Goal: Find specific page/section

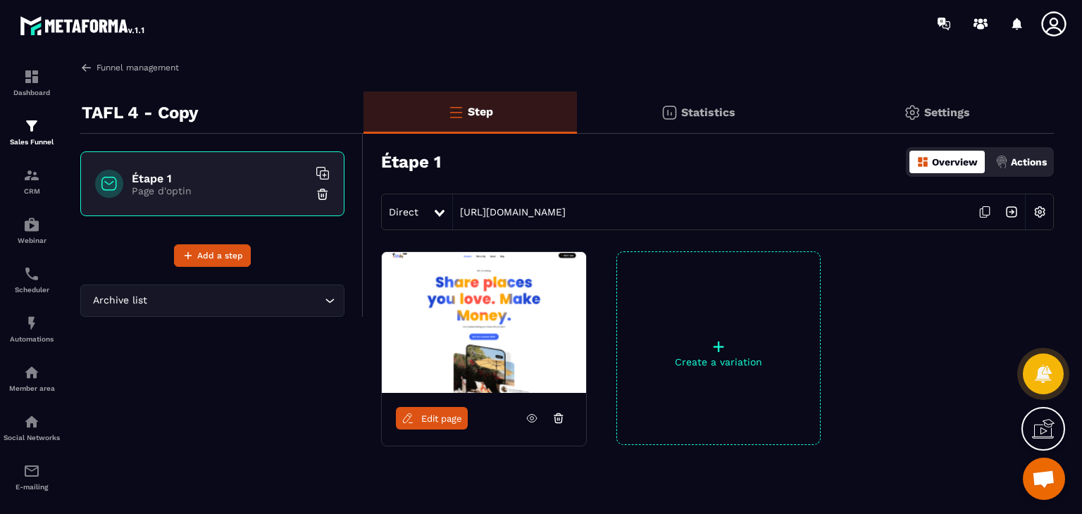
click at [82, 66] on img at bounding box center [86, 67] width 13 height 13
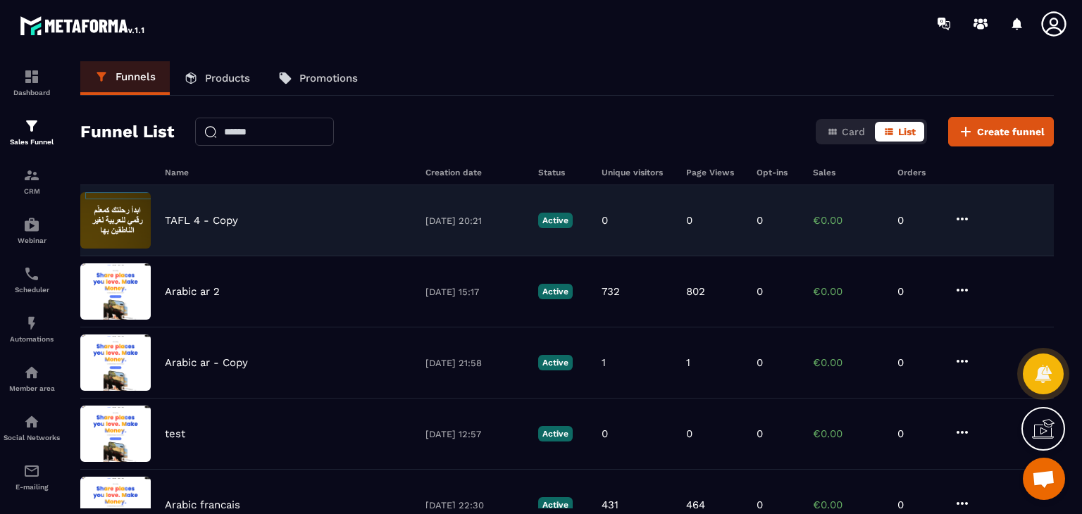
click at [304, 225] on div "TAFL 4 - Copy" at bounding box center [288, 220] width 247 height 13
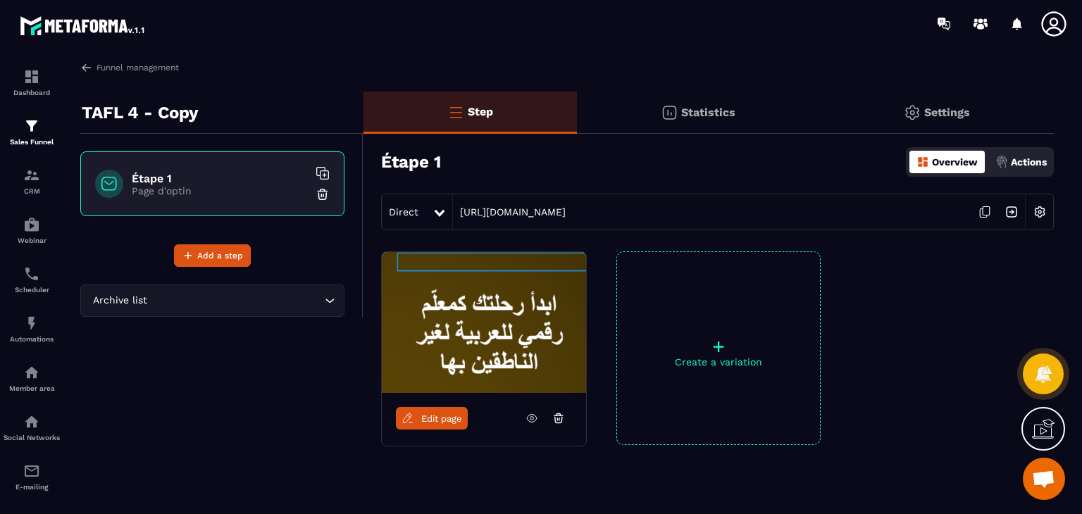
click at [528, 415] on icon at bounding box center [532, 419] width 10 height 8
click at [87, 68] on img at bounding box center [86, 67] width 13 height 13
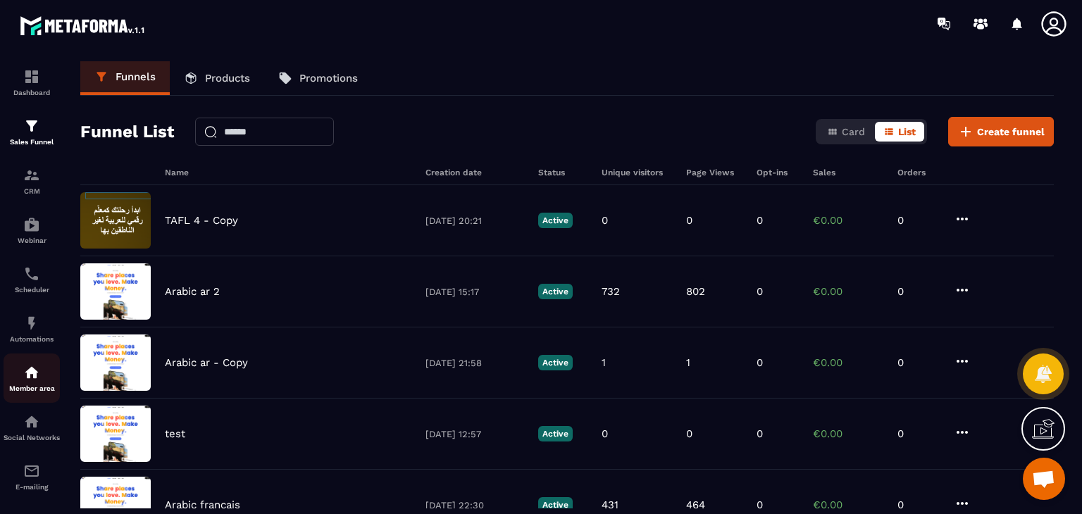
click at [39, 385] on div "Member area" at bounding box center [32, 378] width 56 height 28
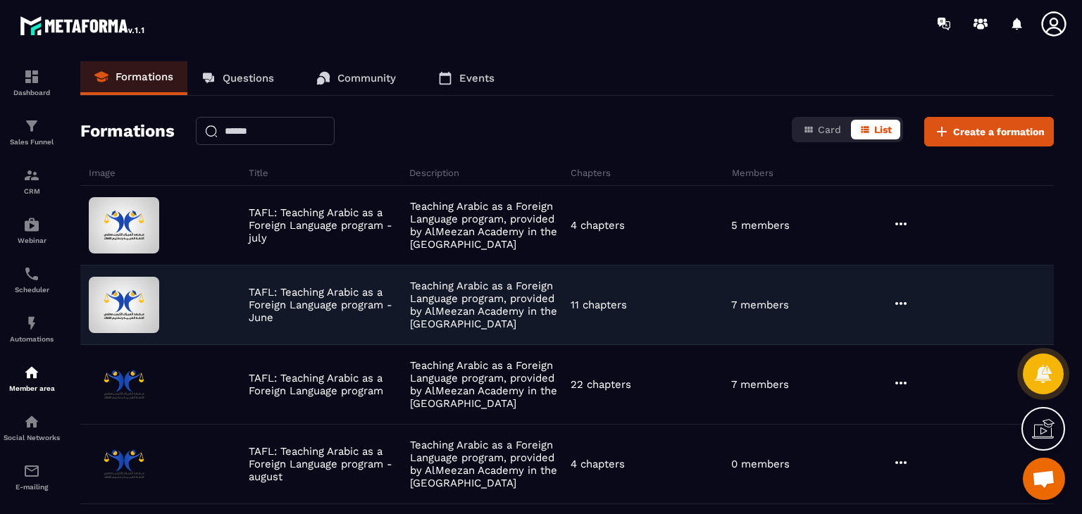
click at [905, 298] on icon at bounding box center [901, 303] width 17 height 17
click at [916, 321] on button "Edit" at bounding box center [937, 332] width 85 height 25
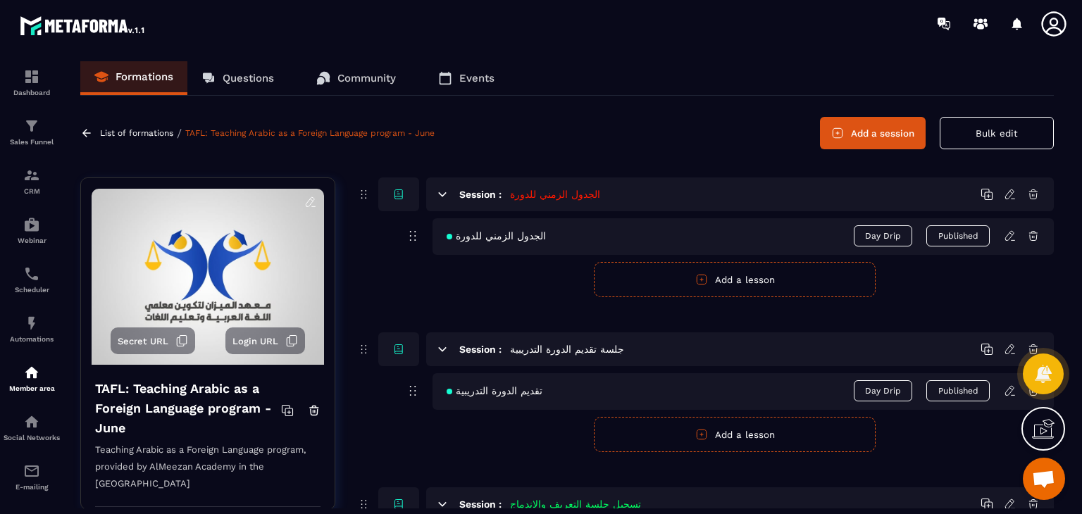
click at [1046, 99] on div "Formations Questions Community Events List of formations / TAFL: Teaching Arabi…" at bounding box center [567, 284] width 1002 height 447
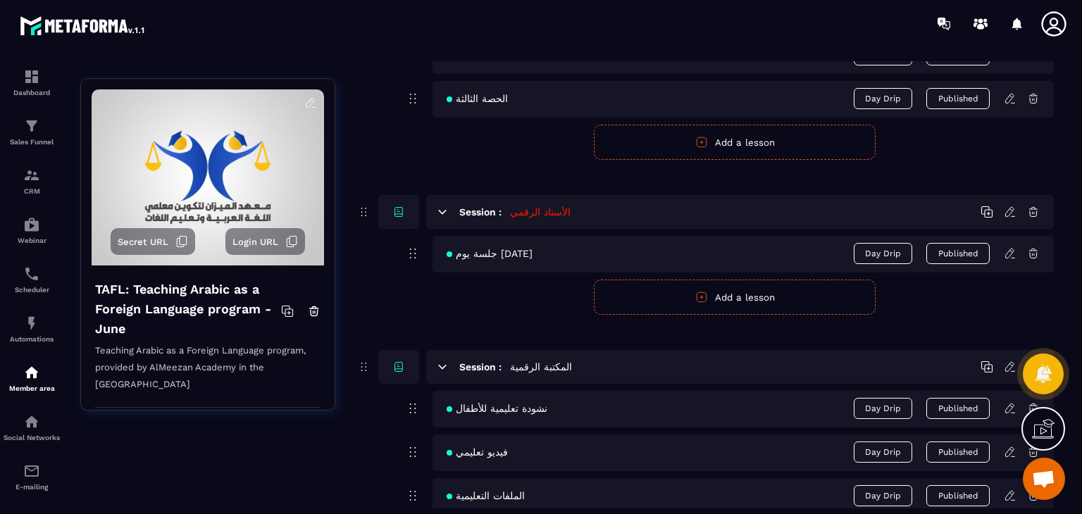
scroll to position [2084, 0]
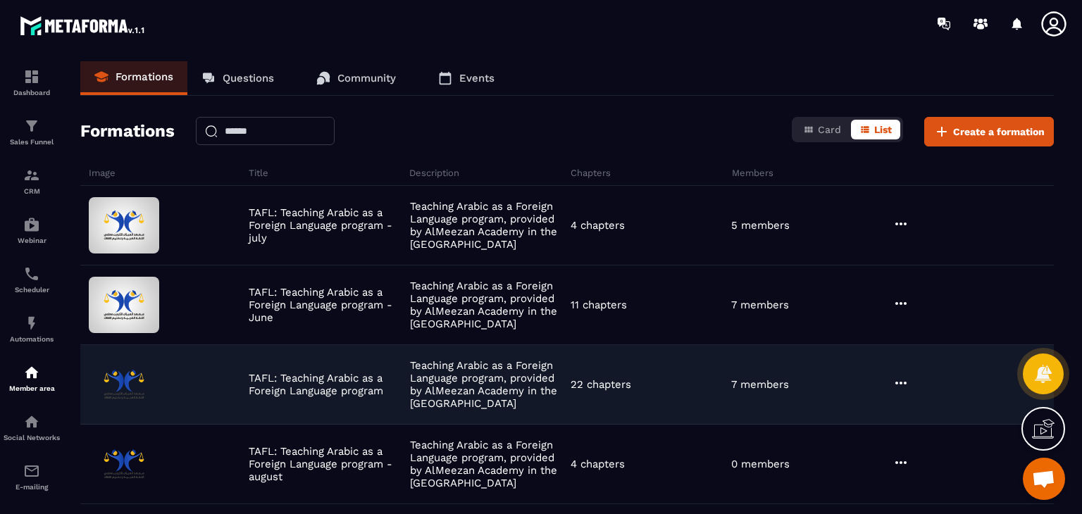
click at [900, 384] on icon at bounding box center [901, 383] width 17 height 17
click at [919, 406] on button "Edit" at bounding box center [937, 411] width 85 height 25
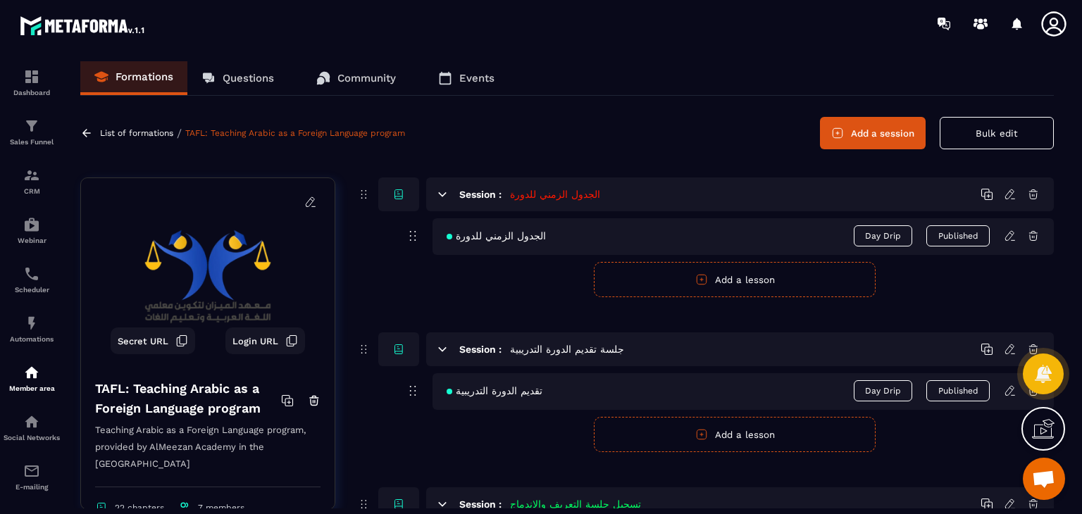
click at [740, 157] on div "Formations Questions Community Events List of formations / TAFL: Teaching Arabi…" at bounding box center [567, 284] width 1002 height 447
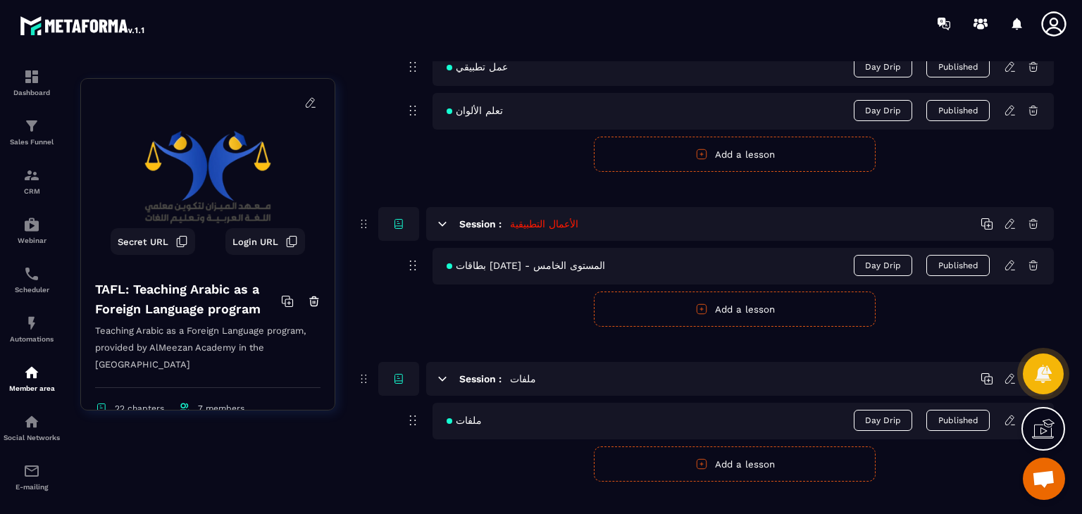
scroll to position [4441, 0]
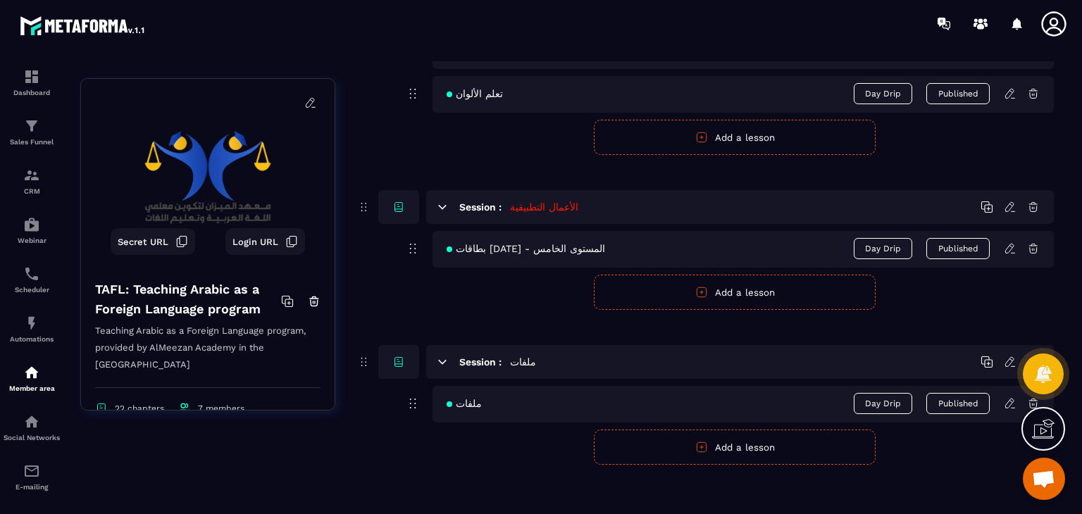
click at [92, 19] on img at bounding box center [83, 25] width 127 height 25
